Goal: Use online tool/utility: Utilize a website feature to perform a specific function

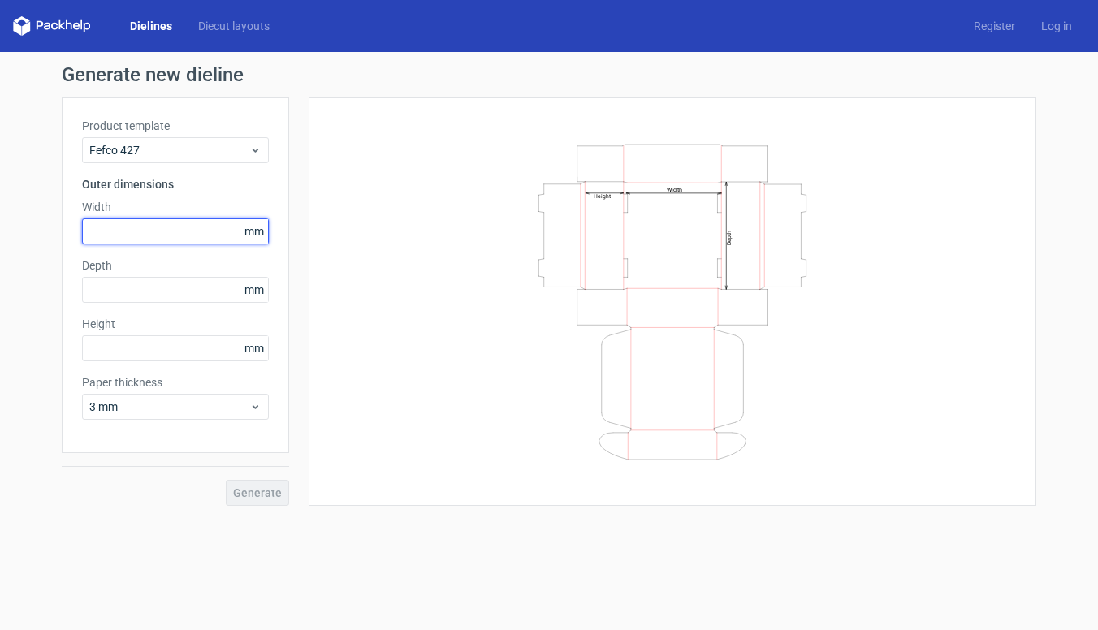
click at [136, 228] on input "text" at bounding box center [175, 231] width 187 height 26
type input "300"
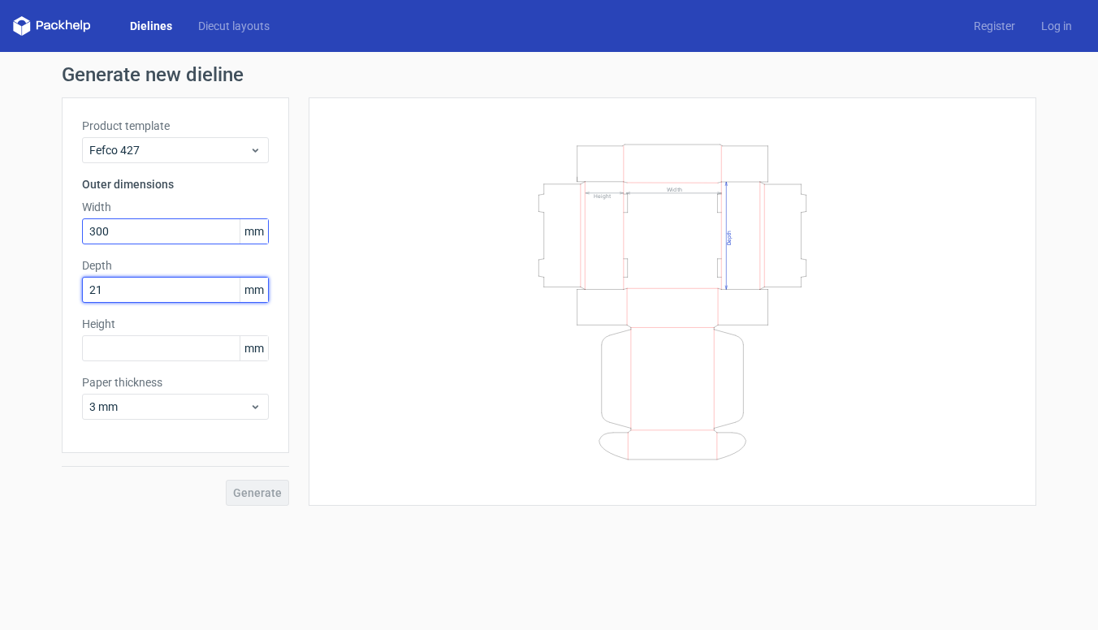
type input "215"
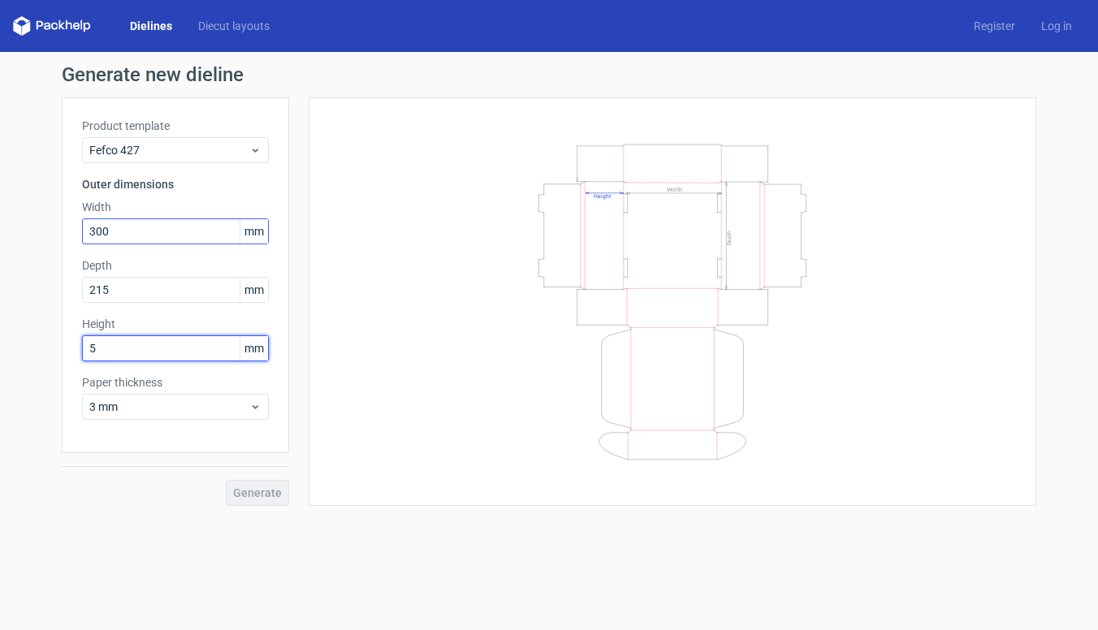
type input "50"
click at [212, 19] on link "Diecut layouts" at bounding box center [233, 26] width 97 height 16
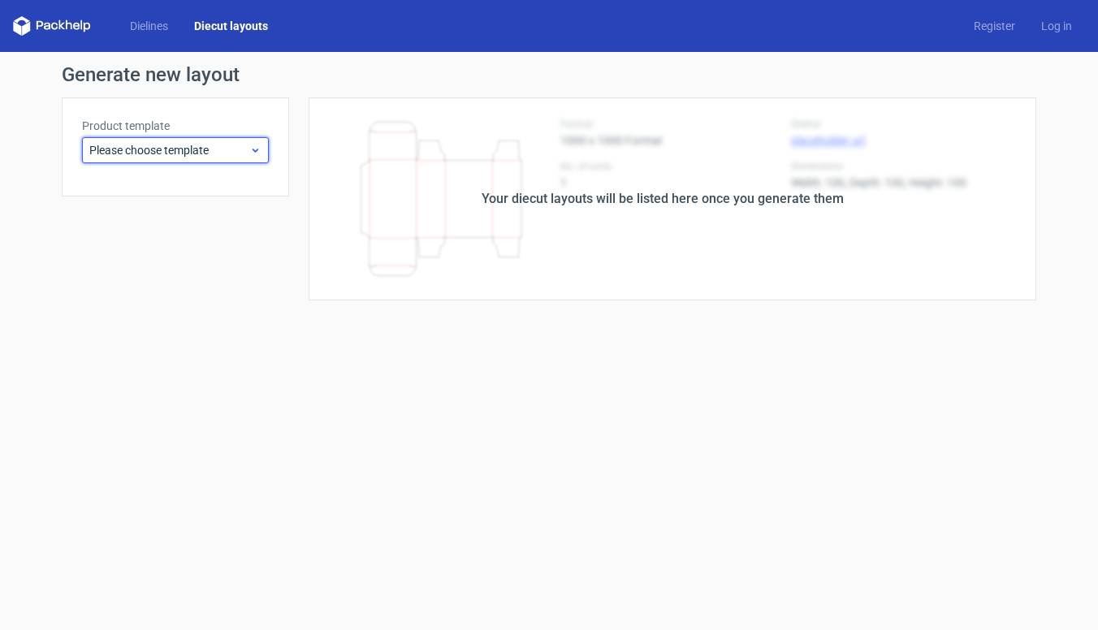
click at [214, 140] on div "Please choose template" at bounding box center [175, 150] width 187 height 26
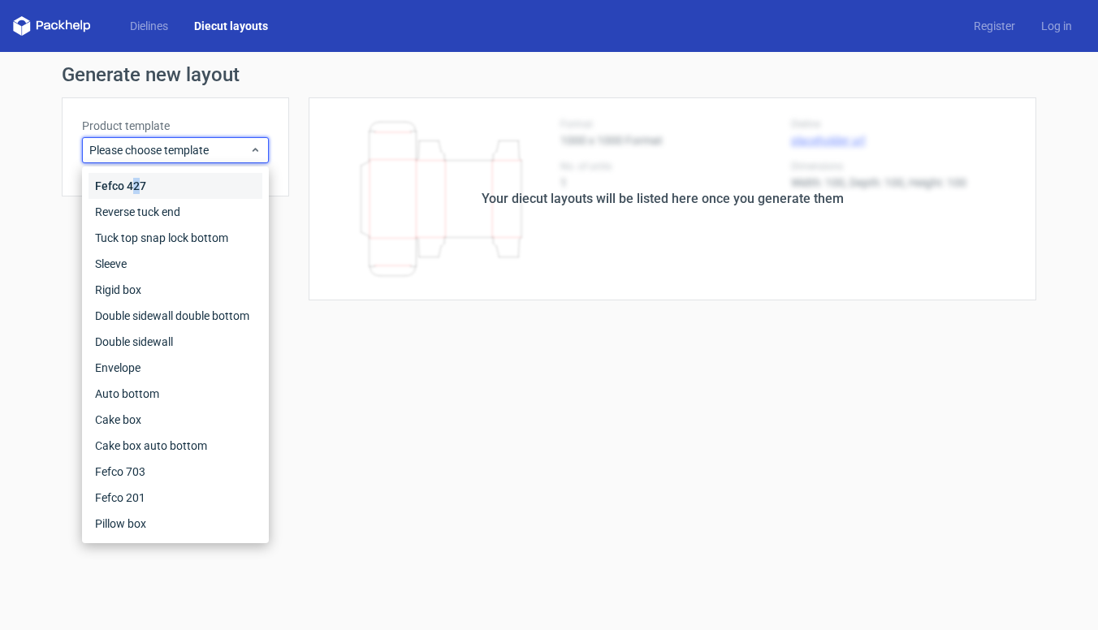
click at [132, 185] on div "Fefco 427" at bounding box center [176, 186] width 174 height 26
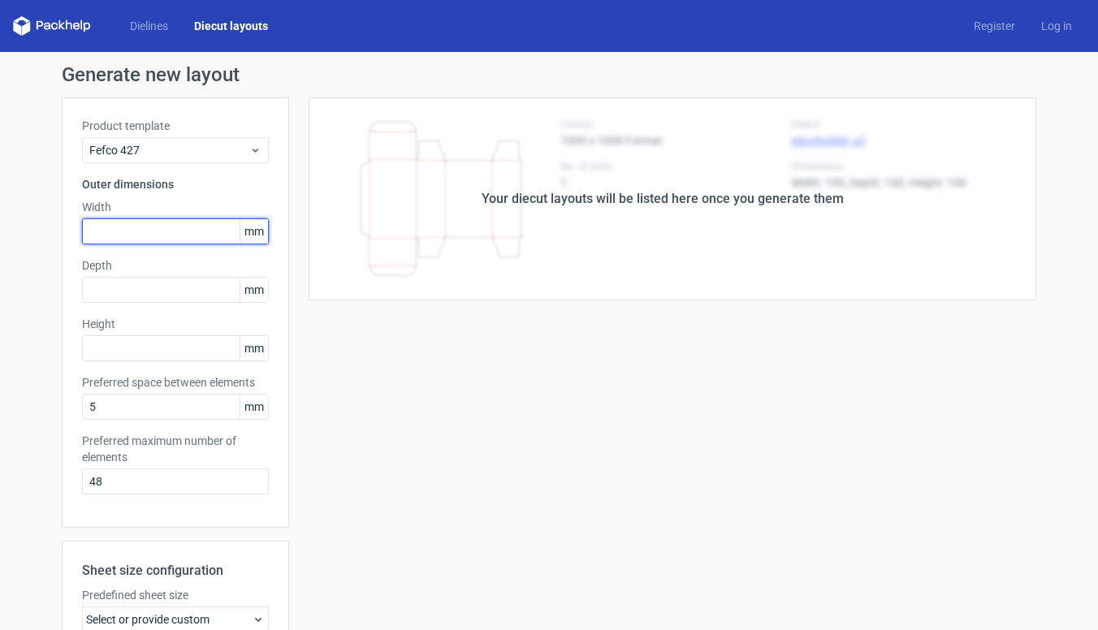
click at [138, 231] on input "text" at bounding box center [175, 231] width 187 height 26
type input "300"
type input "215"
type input "50"
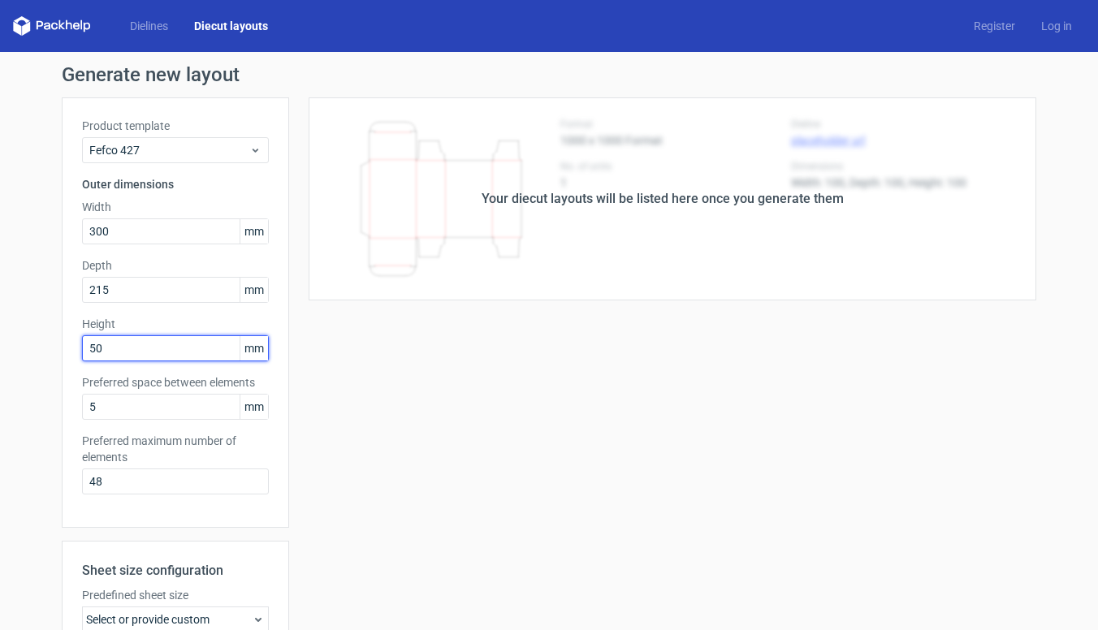
scroll to position [244, 0]
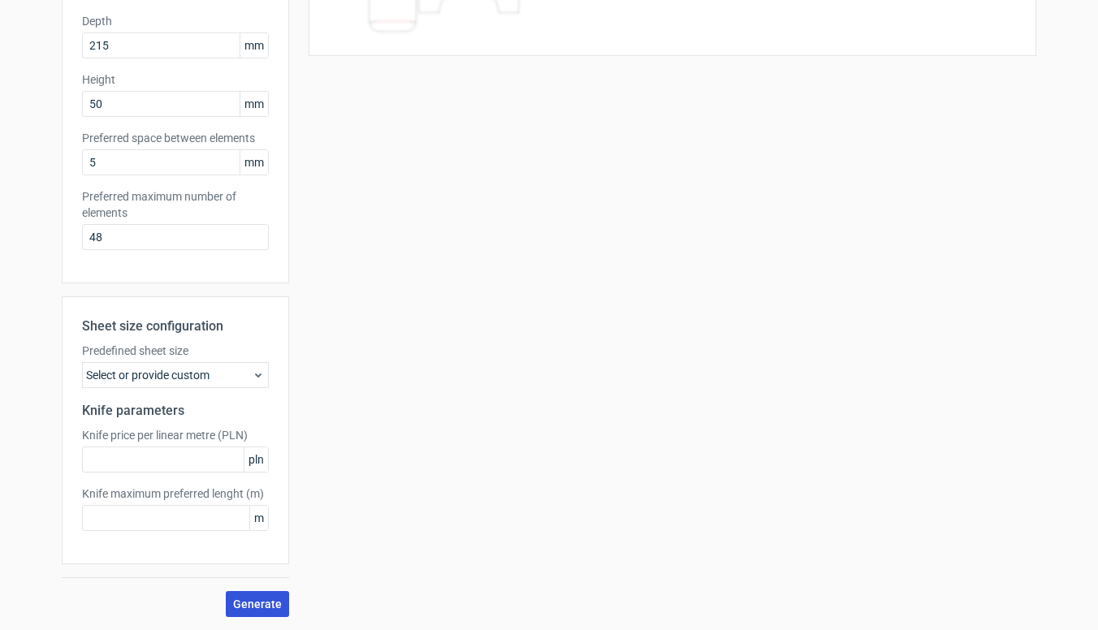
click at [262, 607] on span "Generate" at bounding box center [257, 603] width 49 height 11
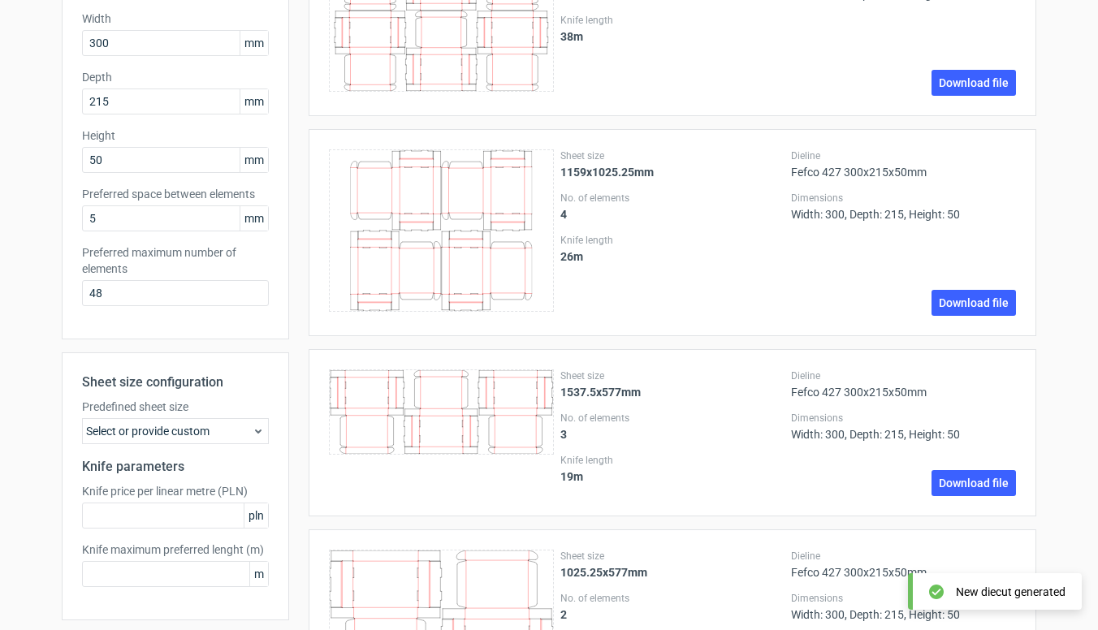
scroll to position [506, 0]
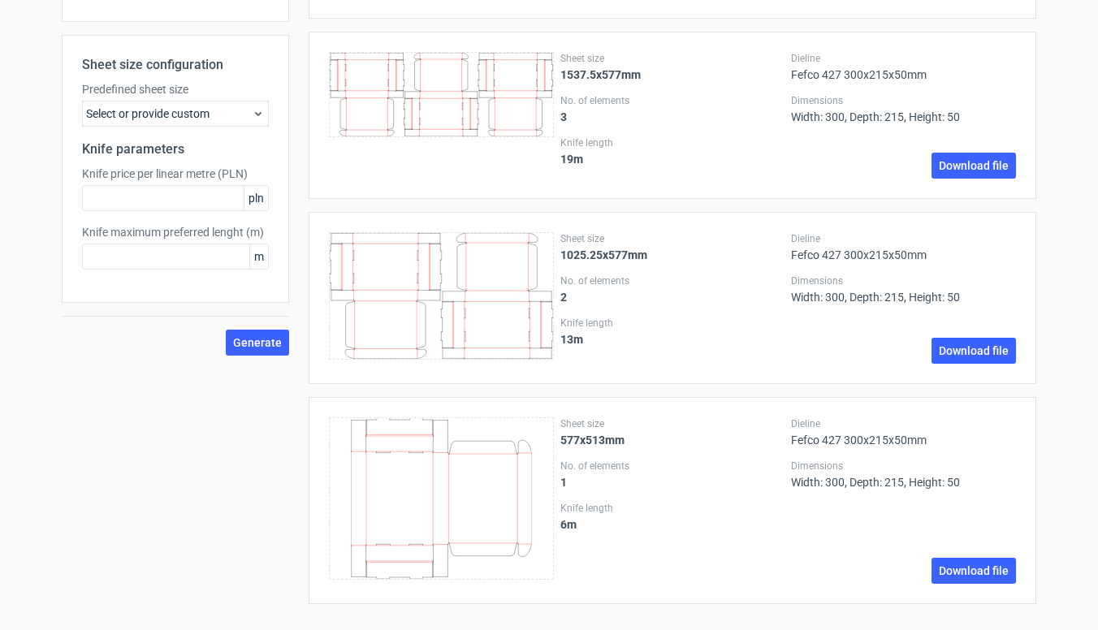
click at [141, 112] on div "Select or provide custom" at bounding box center [175, 114] width 187 height 26
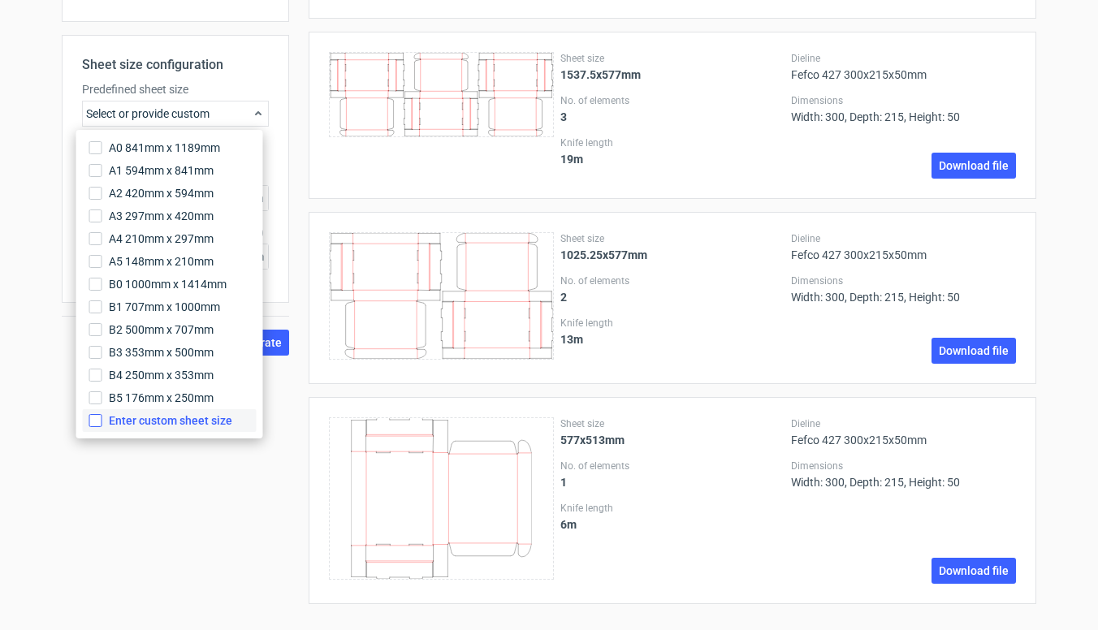
click at [91, 425] on input "Enter custom sheet size" at bounding box center [95, 420] width 13 height 13
click at [250, 457] on span "Generate" at bounding box center [257, 459] width 49 height 11
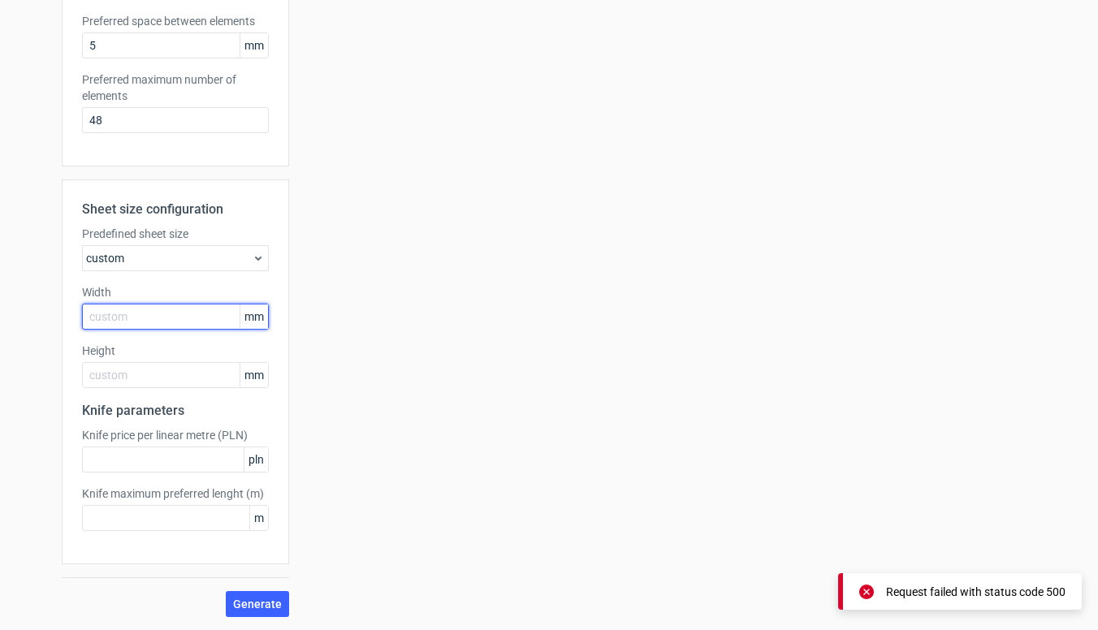
click at [138, 317] on input "text" at bounding box center [175, 317] width 187 height 26
type input "1000"
type input "700"
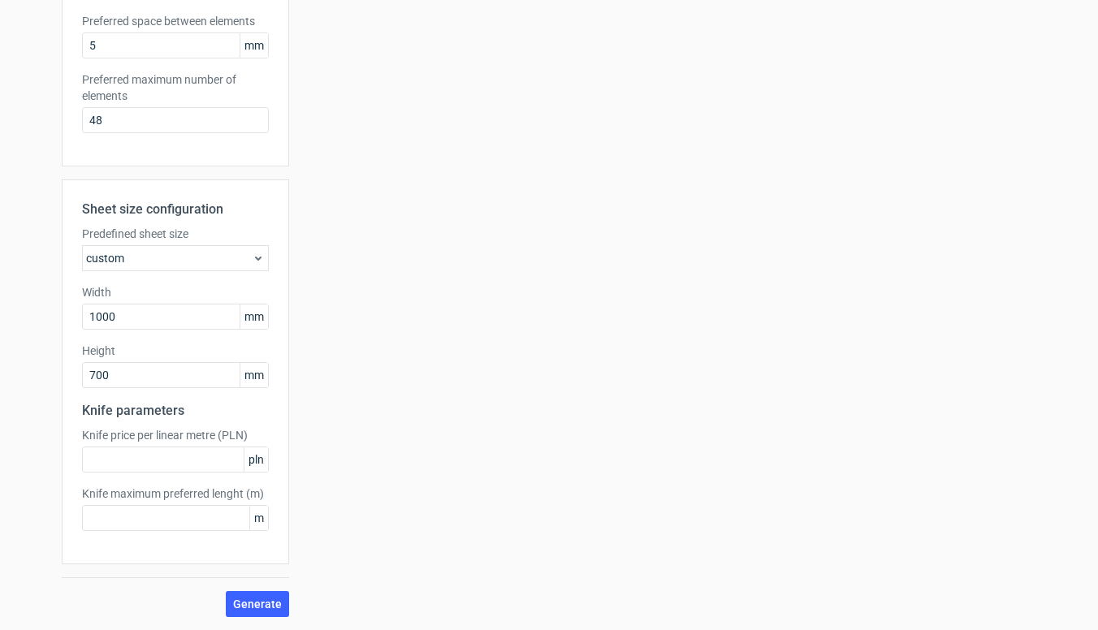
click at [229, 590] on div "Sheet size configuration Predefined sheet size custom Width 1000 mm Height 700 …" at bounding box center [175, 398] width 227 height 438
click at [235, 601] on span "Generate" at bounding box center [257, 603] width 49 height 11
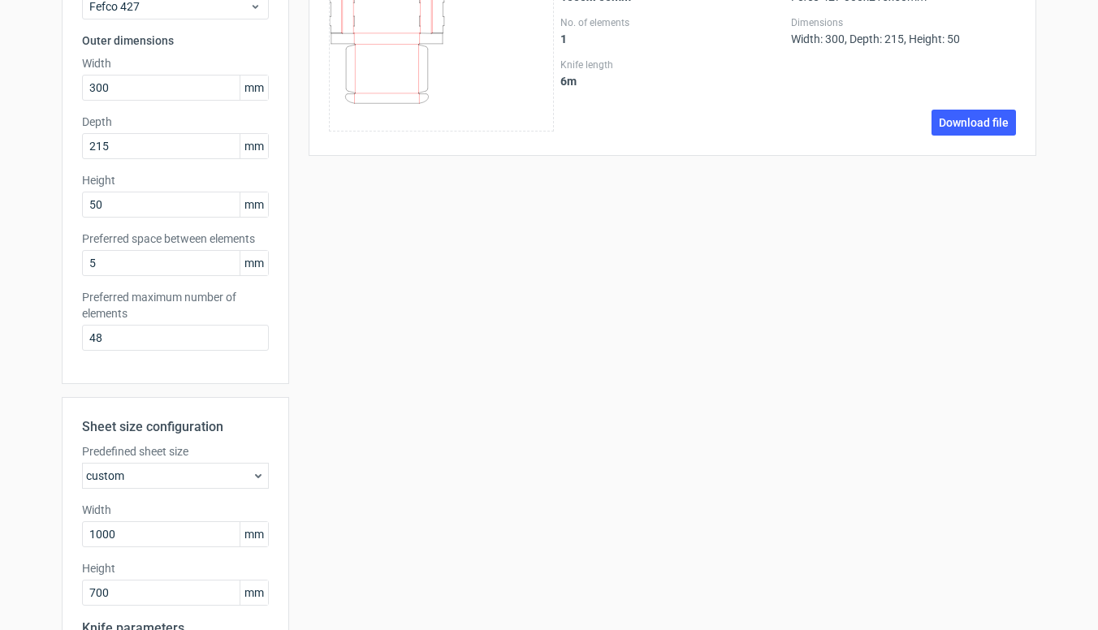
scroll to position [188, 0]
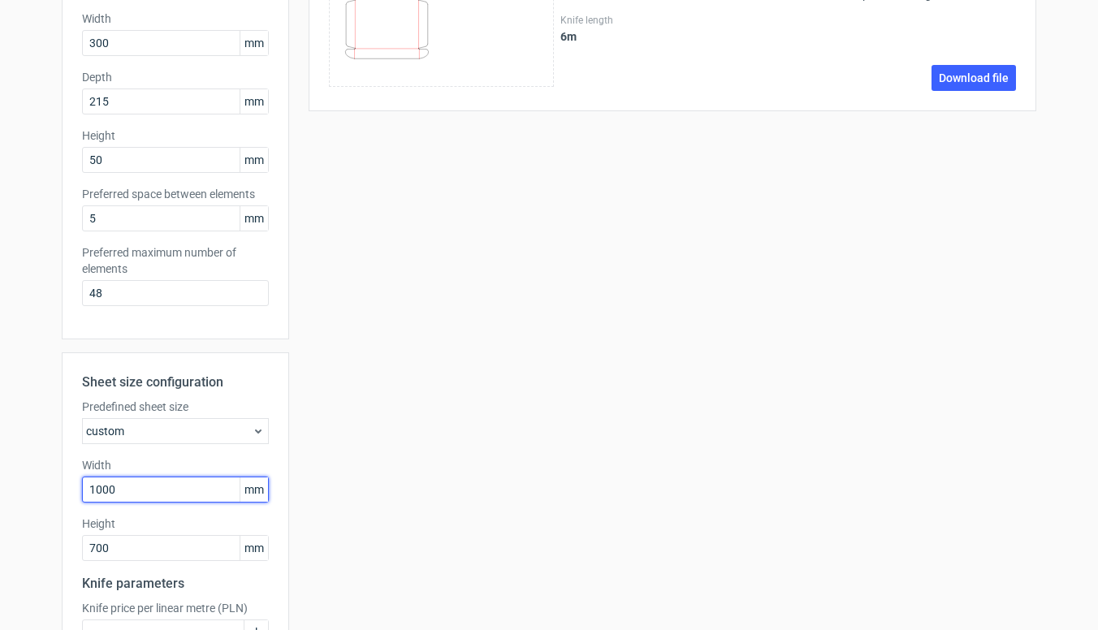
drag, startPoint x: 145, startPoint y: 497, endPoint x: 66, endPoint y: 494, distance: 79.6
click at [66, 494] on div "Sheet size configuration Predefined sheet size custom Width 1000 mm Height 700 …" at bounding box center [175, 544] width 227 height 385
type input "800"
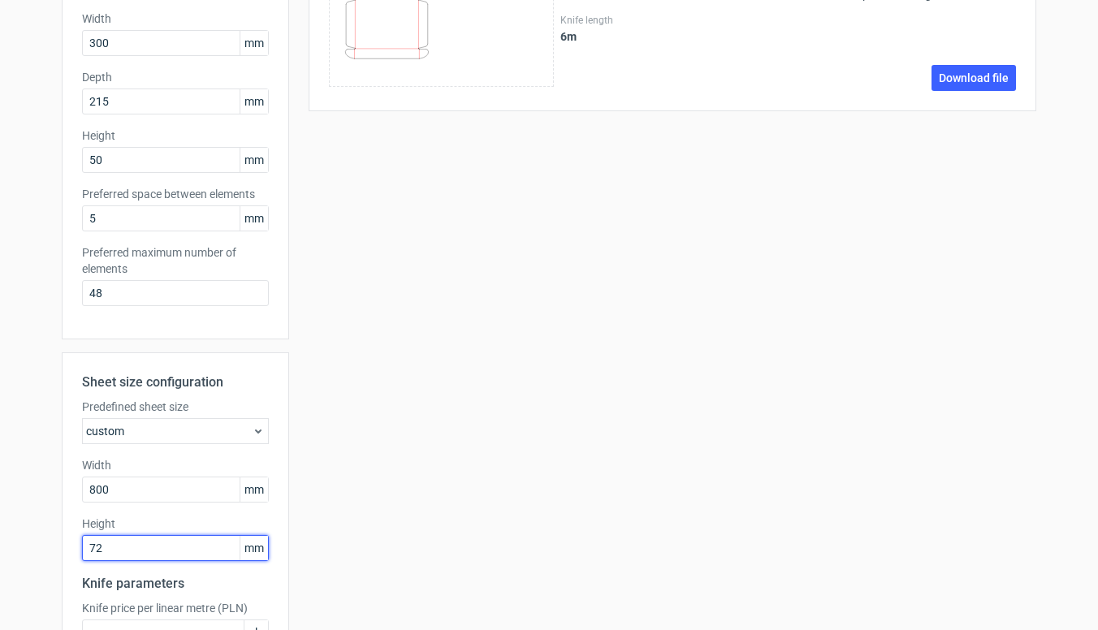
type input "720"
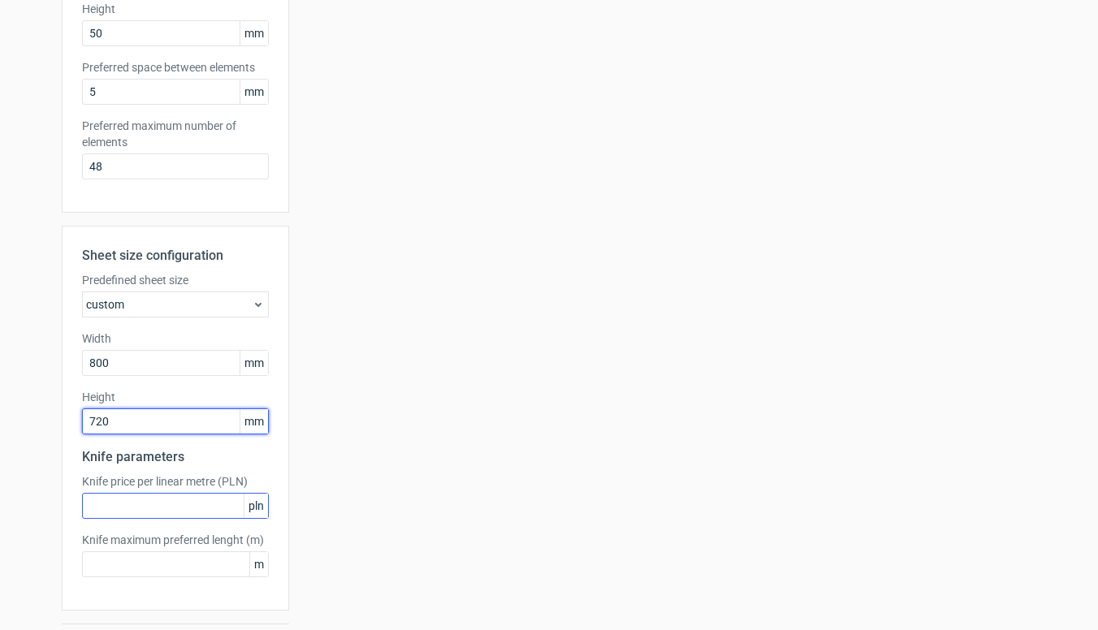
scroll to position [361, 0]
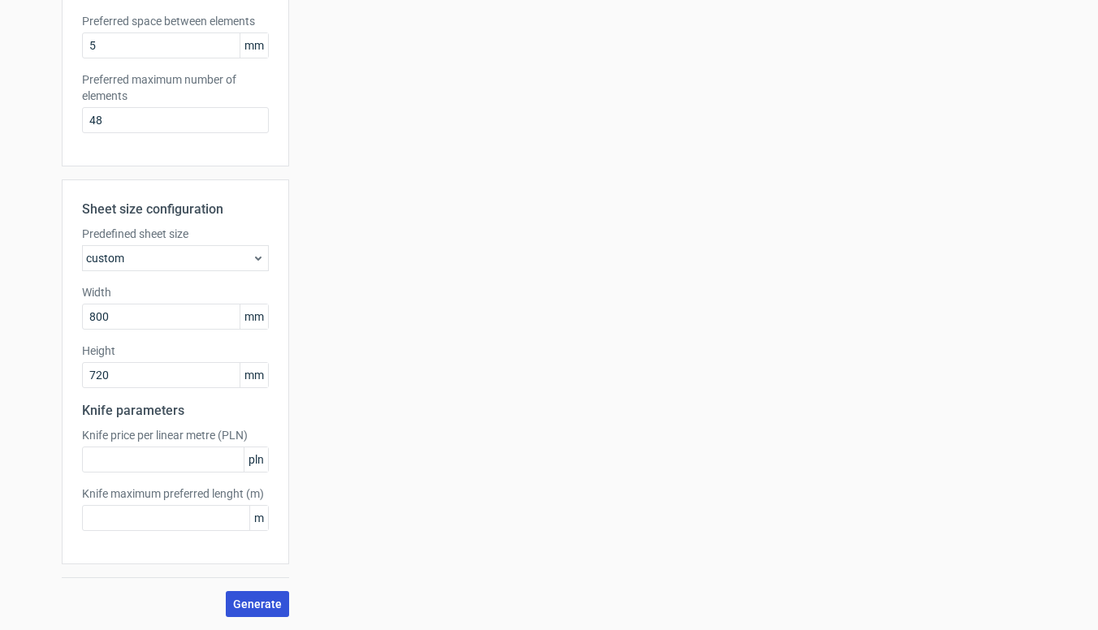
click at [254, 602] on span "Generate" at bounding box center [257, 603] width 49 height 11
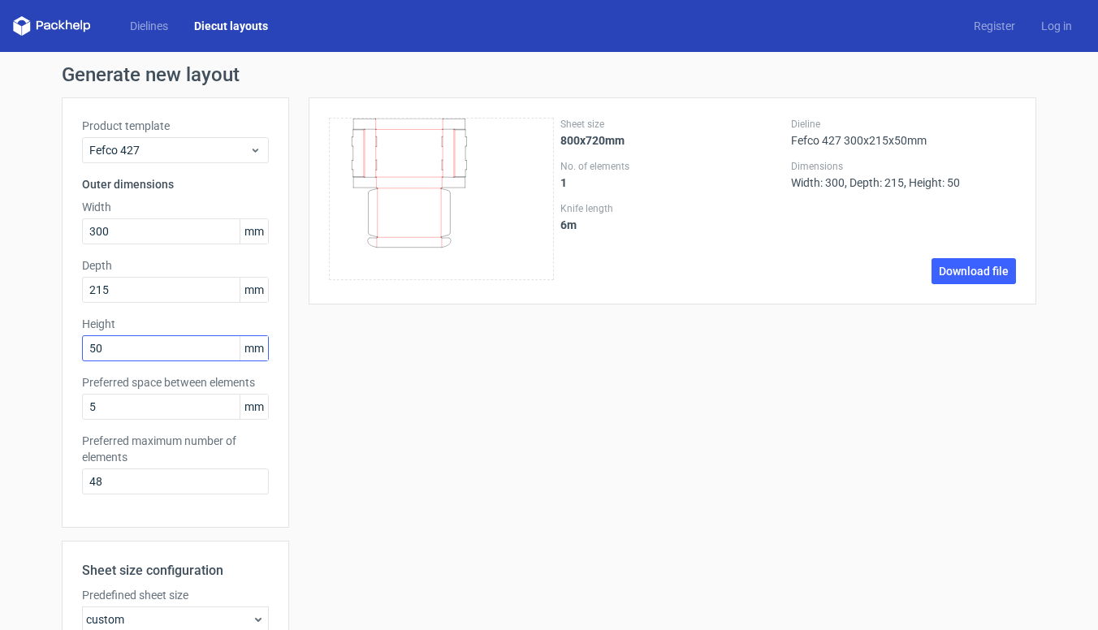
scroll to position [187, 0]
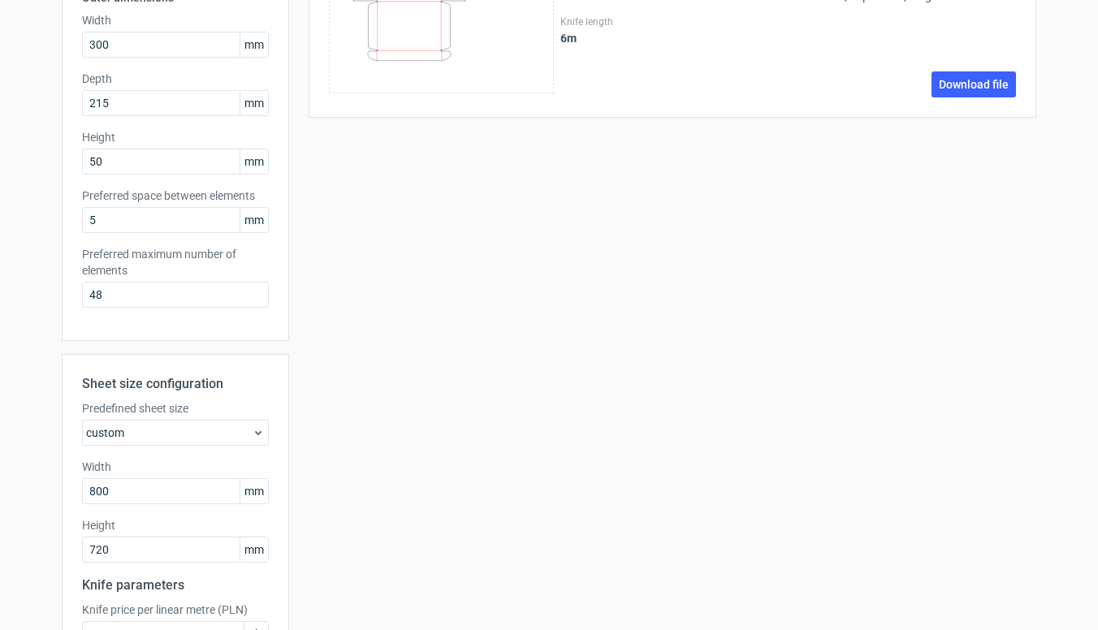
click at [252, 434] on icon at bounding box center [258, 432] width 13 height 13
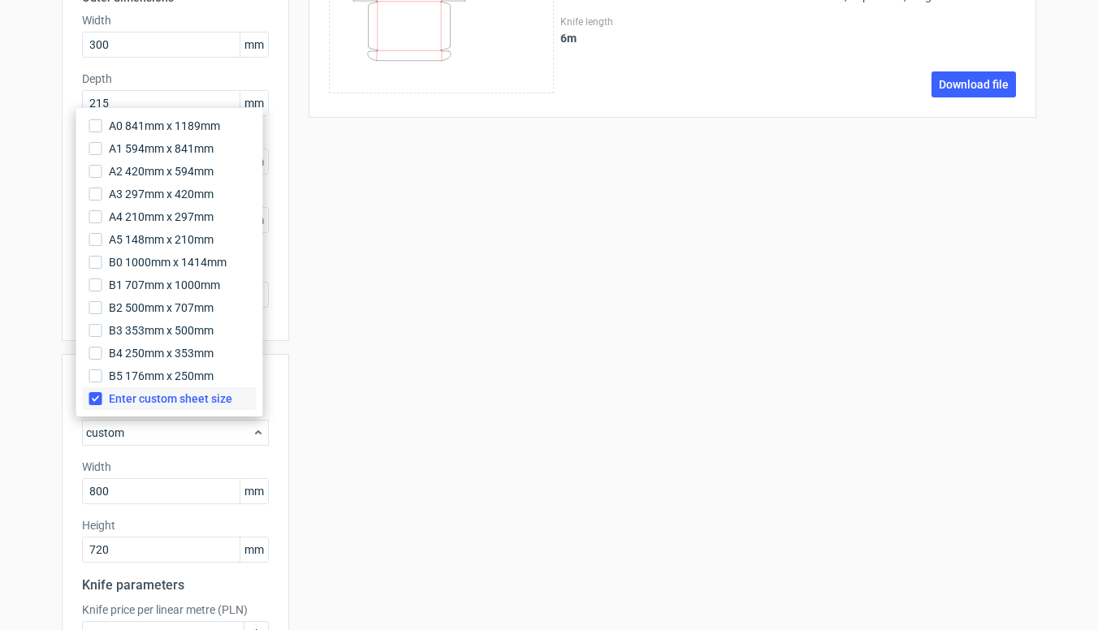
click at [98, 399] on input "Enter custom sheet size" at bounding box center [95, 398] width 13 height 13
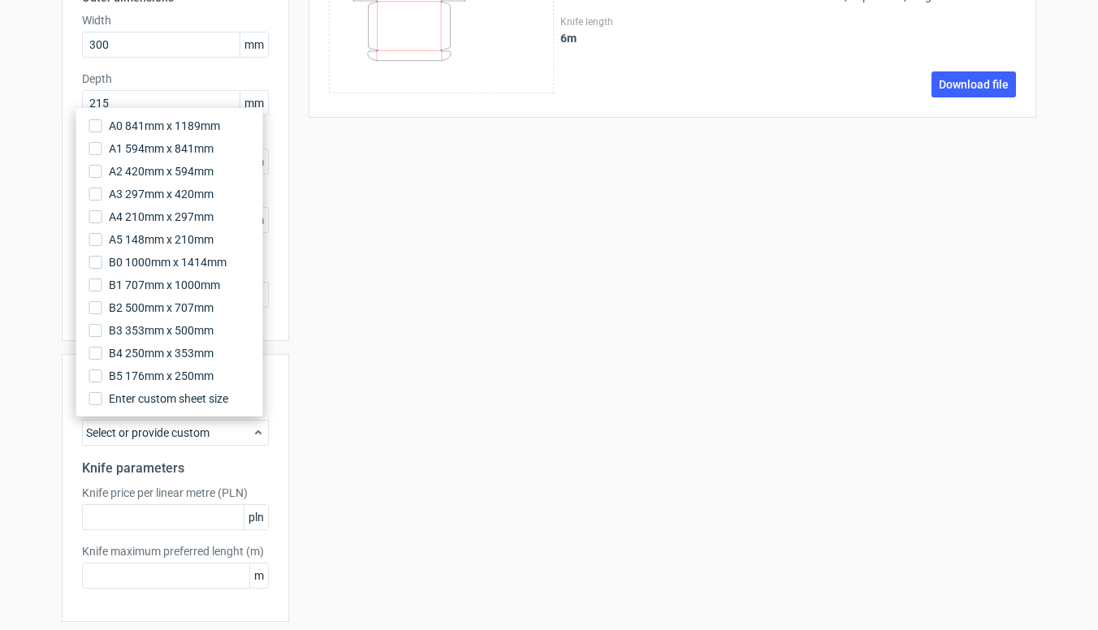
click at [312, 456] on div "Sheet size 800x720mm No. of elements 1 Knife length 6 m Dieline Fefco 427 300x2…" at bounding box center [662, 293] width 747 height 764
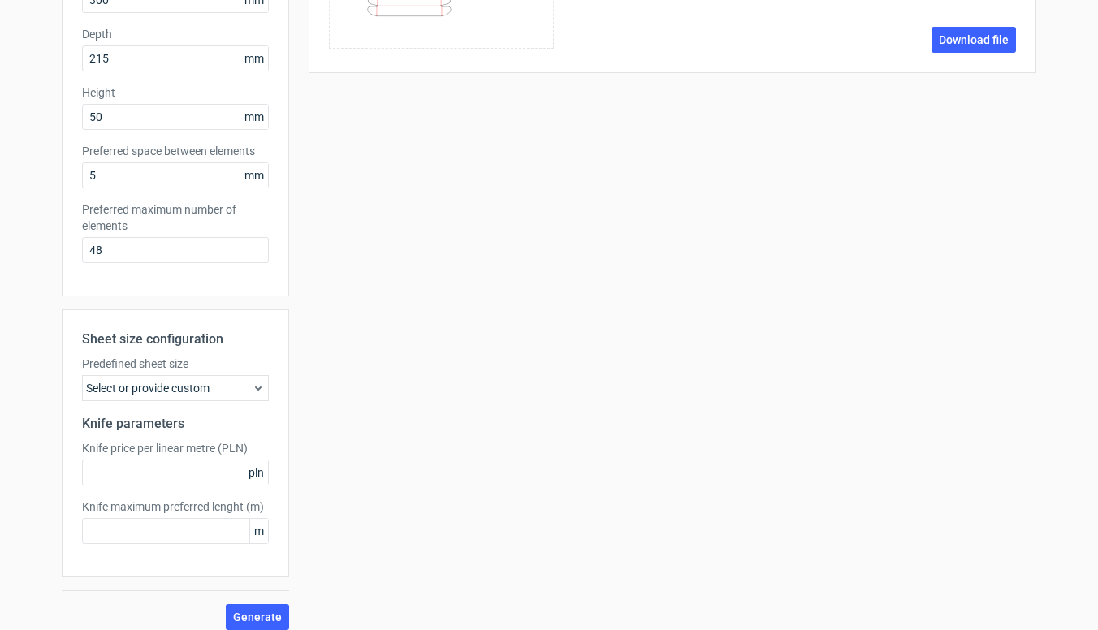
scroll to position [244, 0]
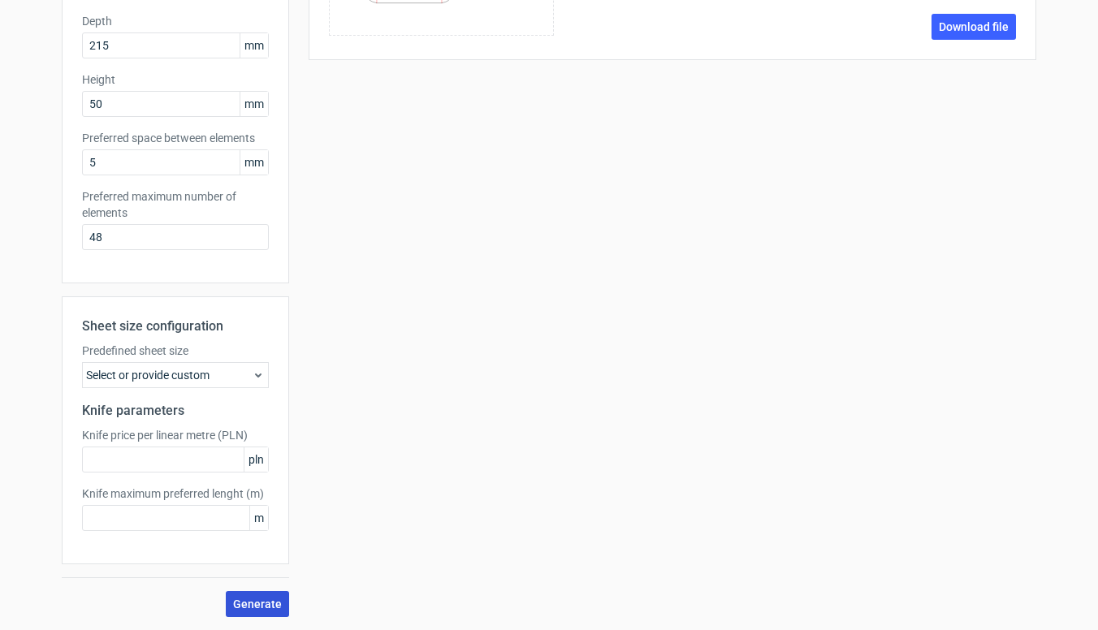
click at [254, 599] on span "Generate" at bounding box center [257, 603] width 49 height 11
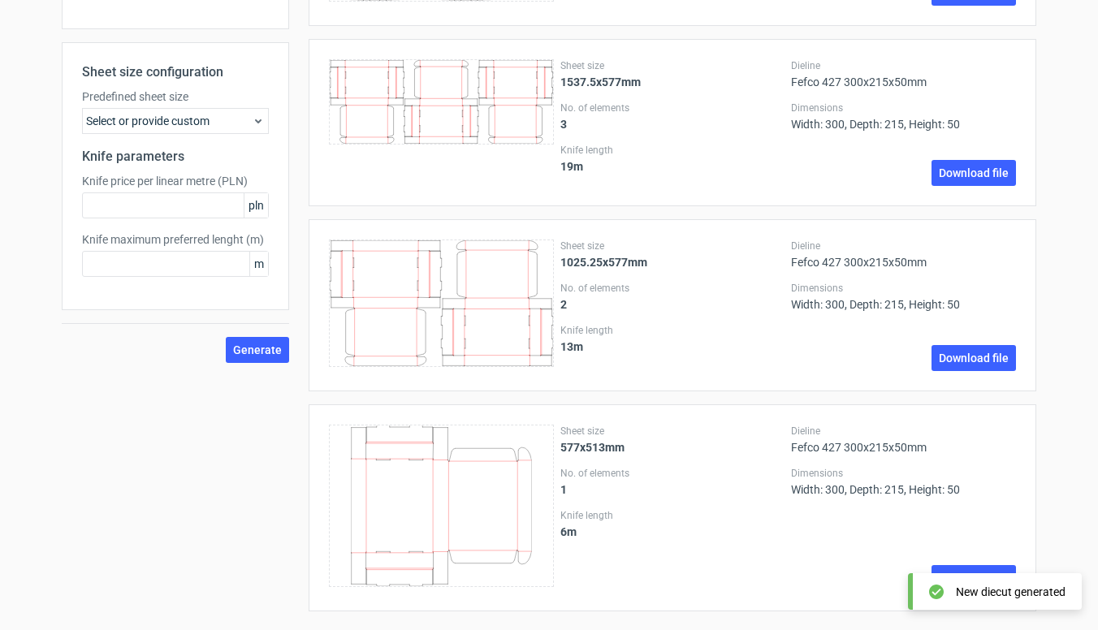
scroll to position [506, 0]
